Goal: Task Accomplishment & Management: Use online tool/utility

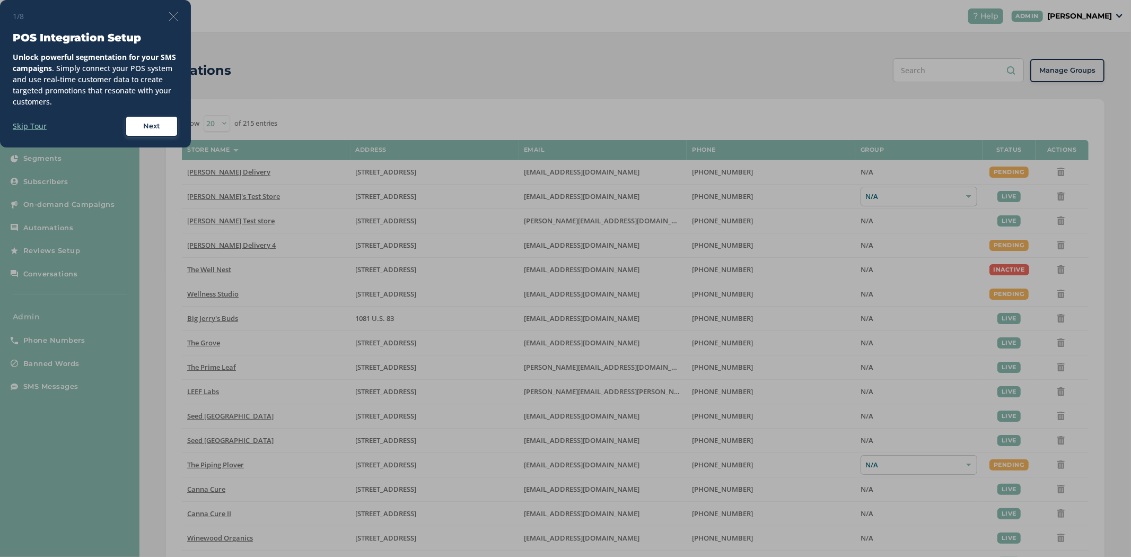
click at [173, 11] on div "1/8" at bounding box center [95, 16] width 165 height 11
click at [179, 16] on div "1/8 POS Integration Setup Unlock powerful segmentation for your SMS campaigns .…" at bounding box center [95, 73] width 191 height 147
click at [168, 15] on div "1/8" at bounding box center [95, 16] width 165 height 11
click at [175, 12] on img at bounding box center [174, 17] width 10 height 10
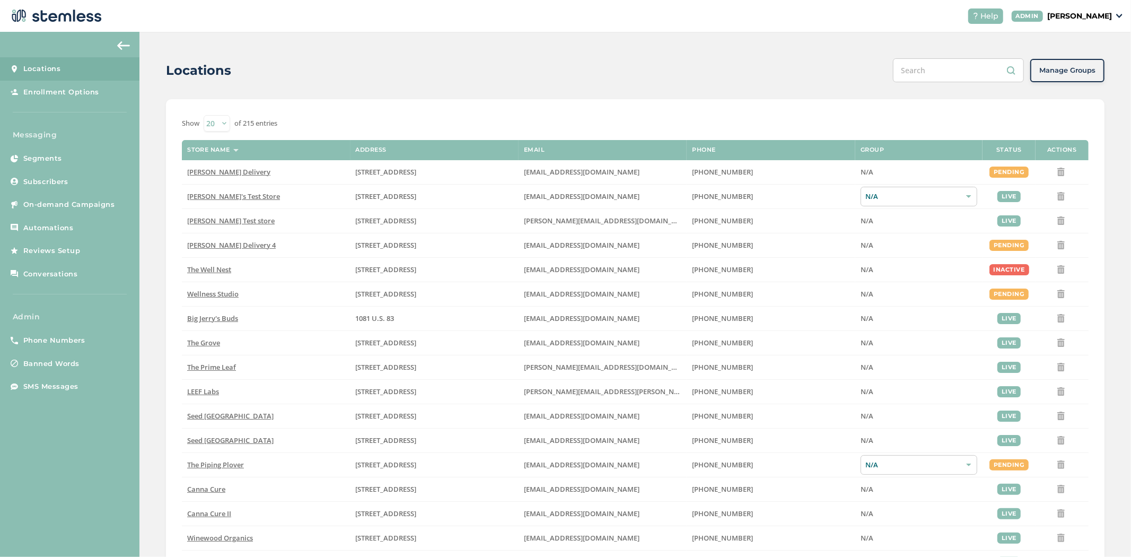
click at [499, 19] on p "[PERSON_NAME]" at bounding box center [1079, 16] width 65 height 11
click at [499, 75] on span "Impersonate" at bounding box center [1085, 76] width 52 height 11
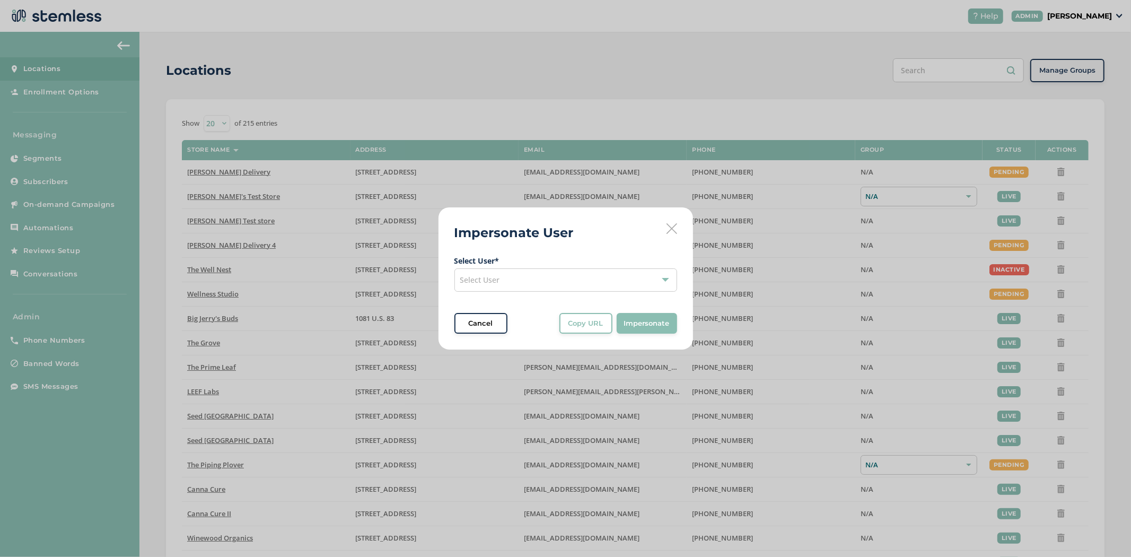
click at [496, 280] on span "Select User" at bounding box center [480, 280] width 40 height 10
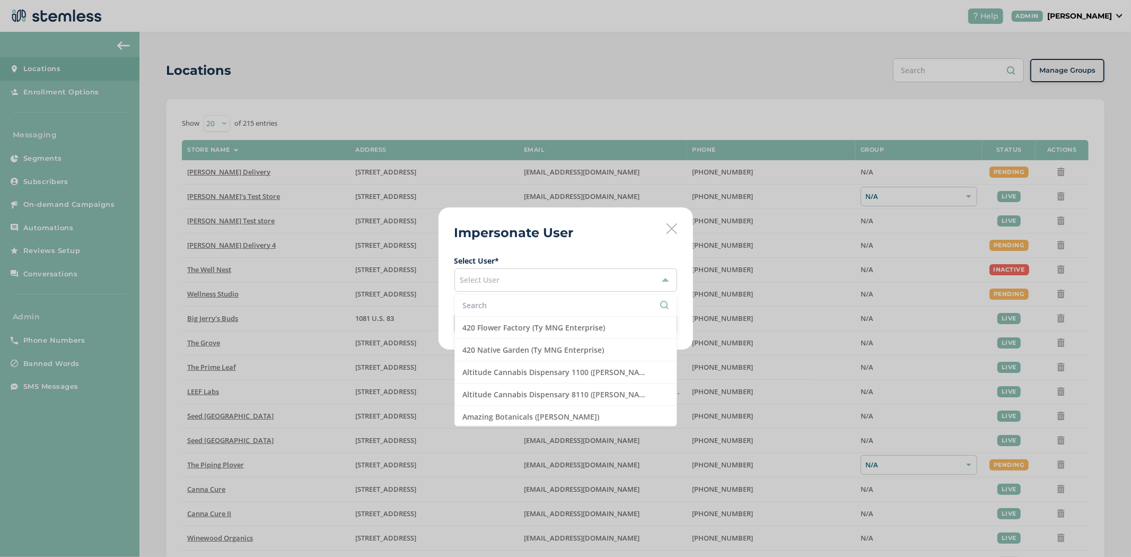
click at [490, 308] on input "text" at bounding box center [566, 305] width 206 height 11
type input "canna"
click at [499, 418] on li "Canna Cure (Canna Cure Vendor)" at bounding box center [566, 417] width 222 height 22
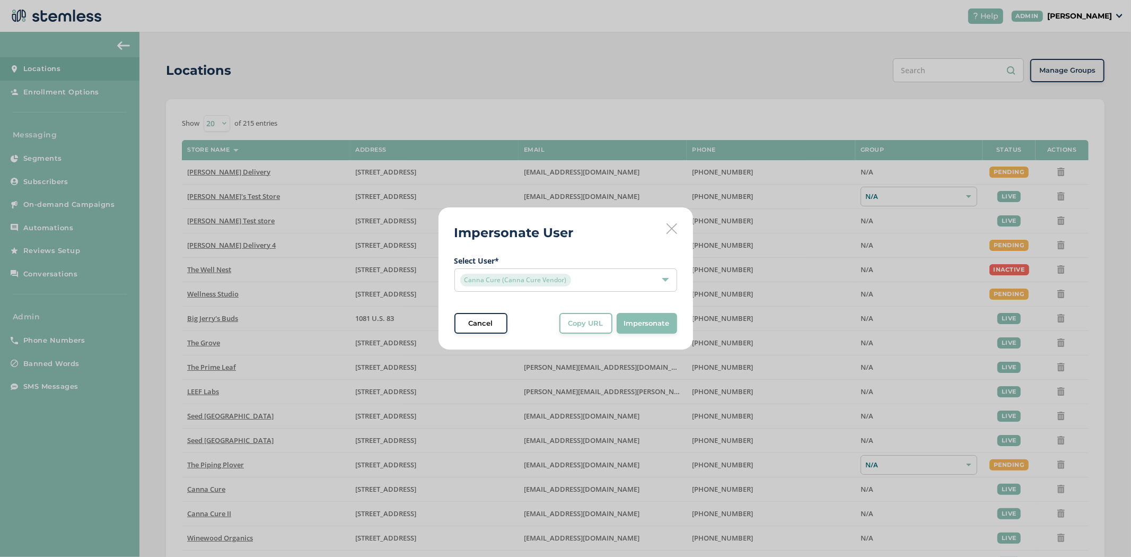
click at [499, 321] on button "Impersonate" at bounding box center [647, 323] width 60 height 21
